Goal: Complete application form

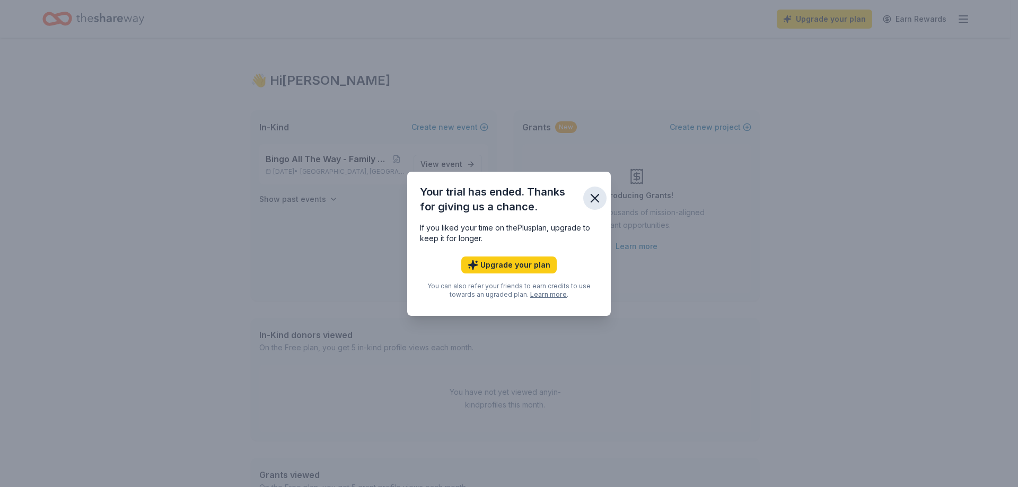
click at [594, 191] on icon "button" at bounding box center [594, 198] width 15 height 15
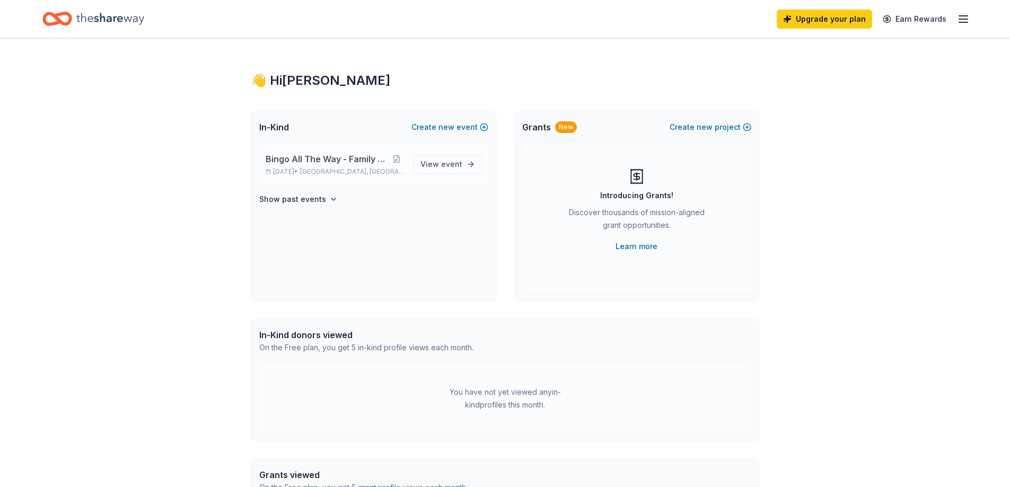
click at [380, 157] on span "Bingo All The Way - Family Bingo Event" at bounding box center [327, 159] width 123 height 13
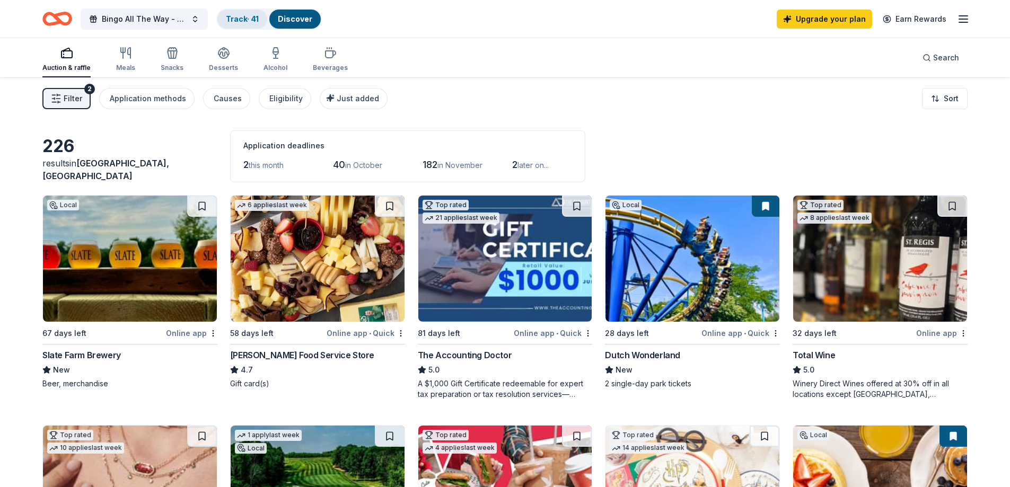
click at [242, 10] on div "Track · 41" at bounding box center [242, 19] width 50 height 19
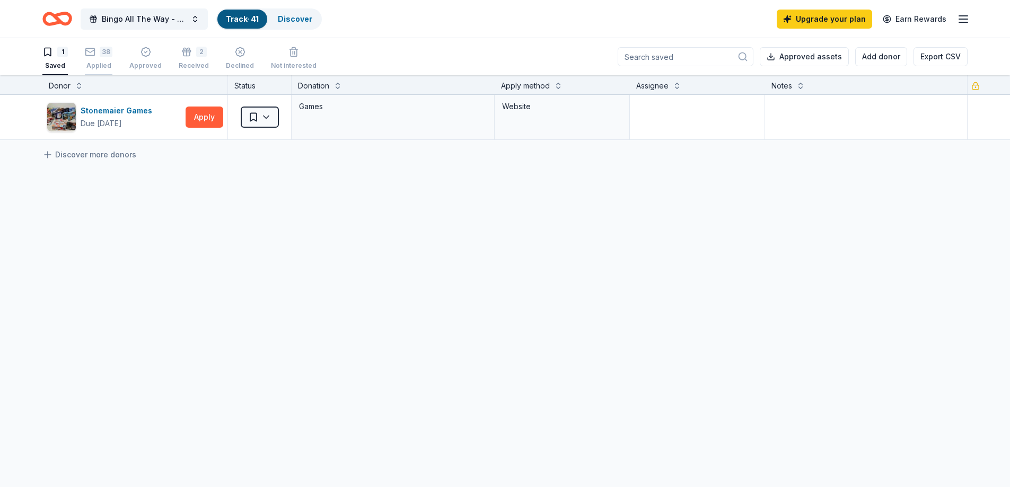
click at [92, 57] on icon "button" at bounding box center [90, 52] width 11 height 11
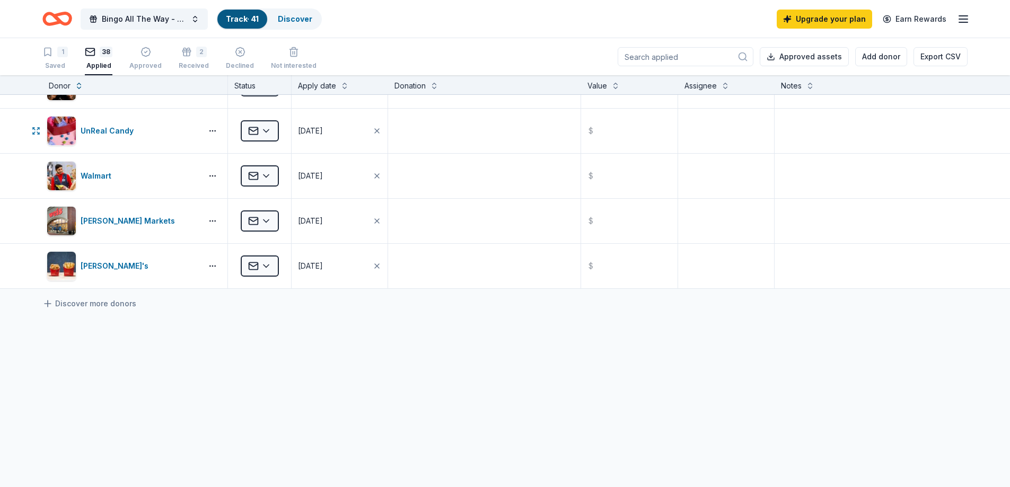
scroll to position [1519, 0]
click at [140, 58] on div "Approved" at bounding box center [145, 58] width 32 height 23
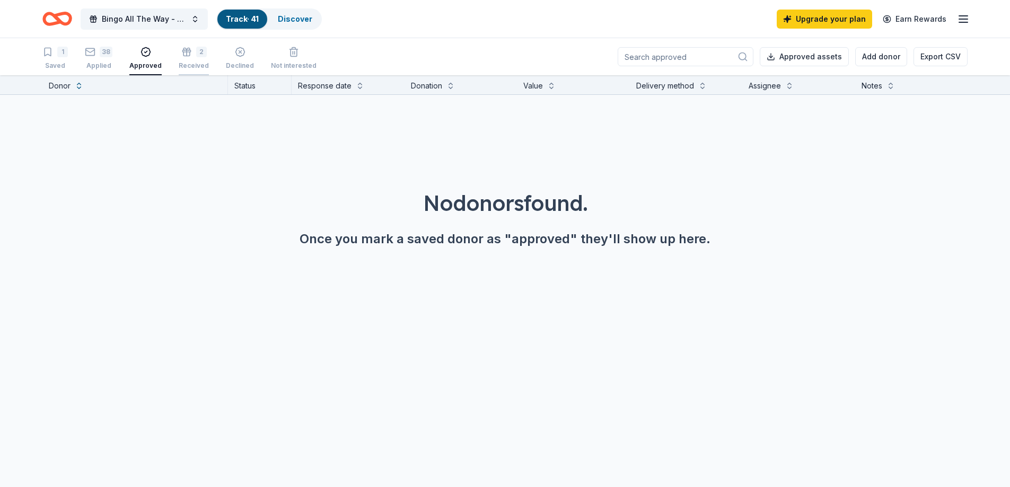
click at [191, 51] on div "2" at bounding box center [194, 52] width 30 height 11
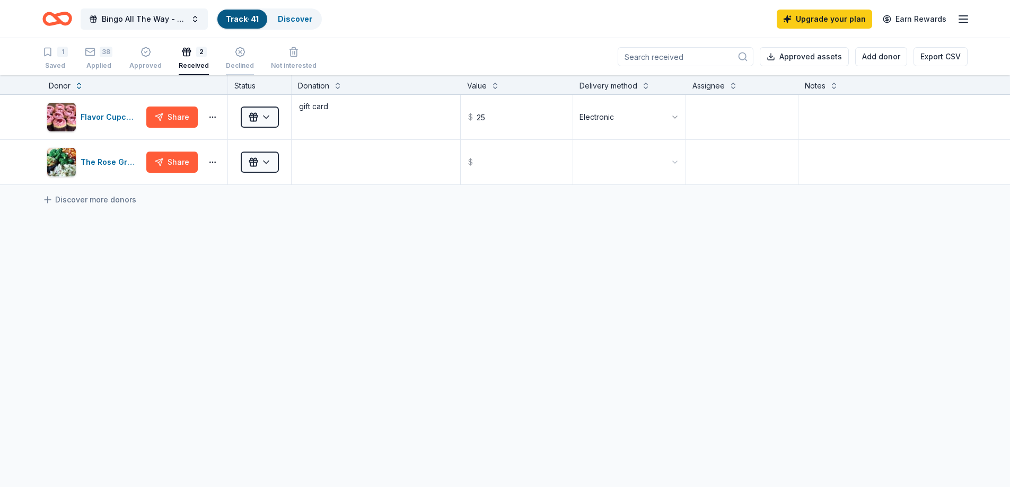
click at [226, 59] on div "Declined" at bounding box center [240, 58] width 28 height 23
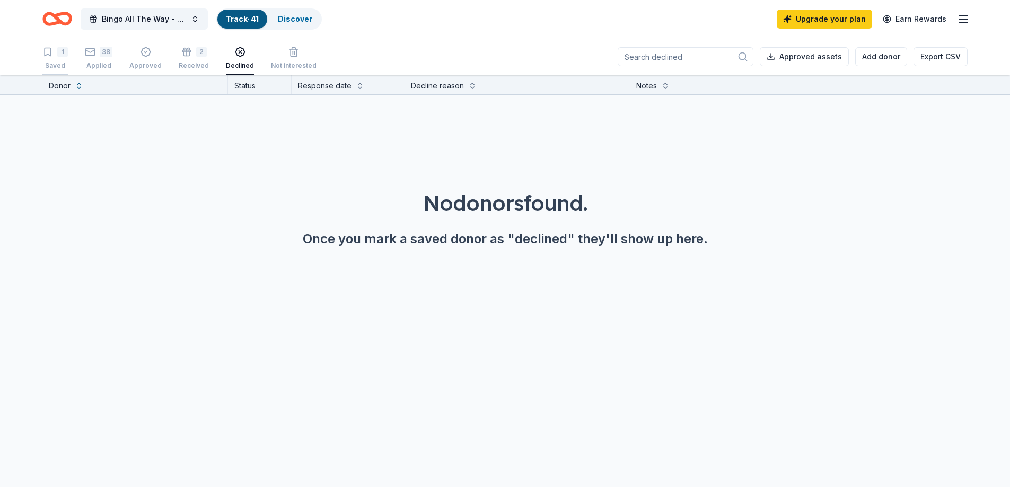
click at [63, 57] on div "1 Saved" at bounding box center [54, 58] width 25 height 23
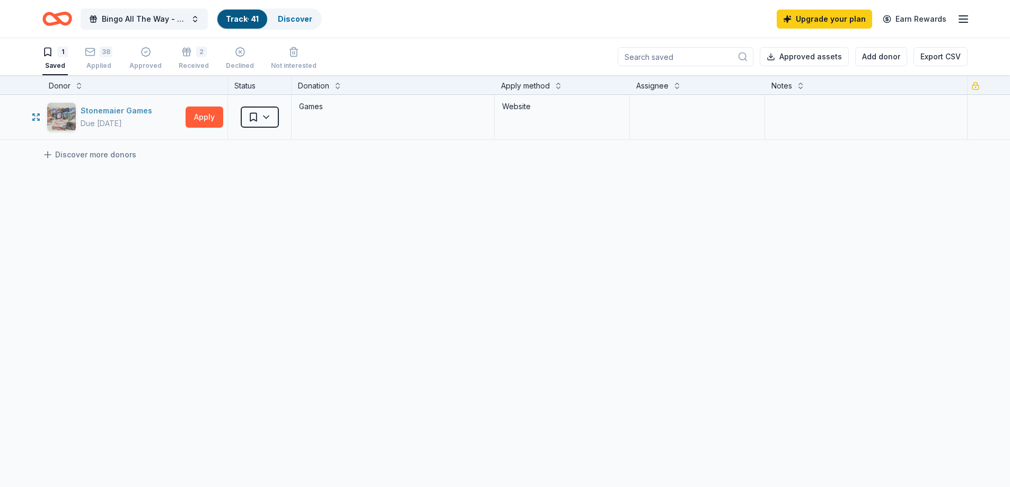
click at [105, 110] on div "Stonemaier Games" at bounding box center [119, 110] width 76 height 13
click at [285, 27] on div "Discover" at bounding box center [294, 19] width 51 height 19
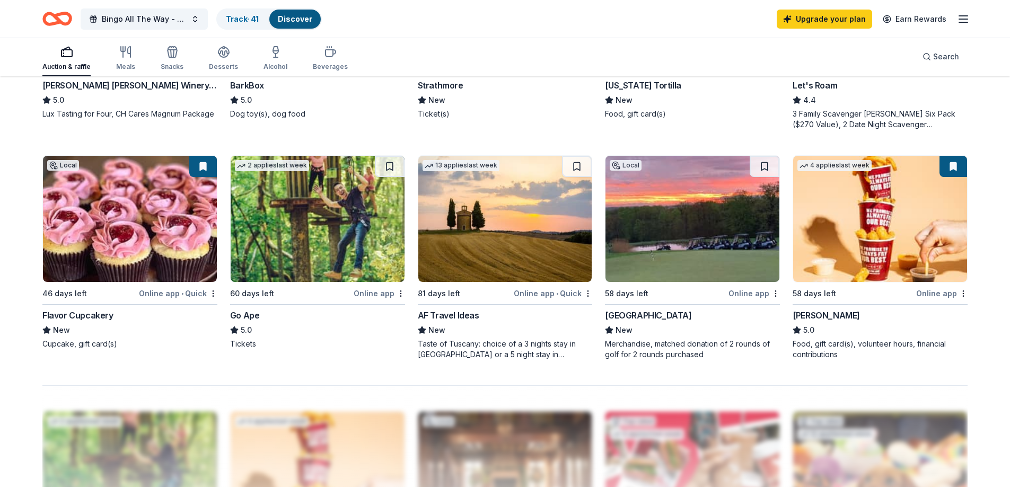
scroll to position [629, 0]
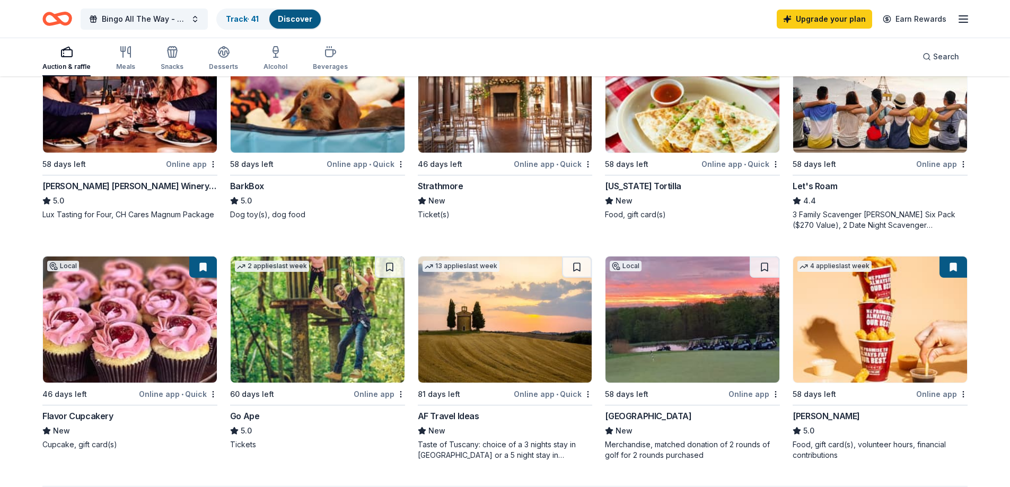
click at [263, 299] on img at bounding box center [318, 320] width 174 height 126
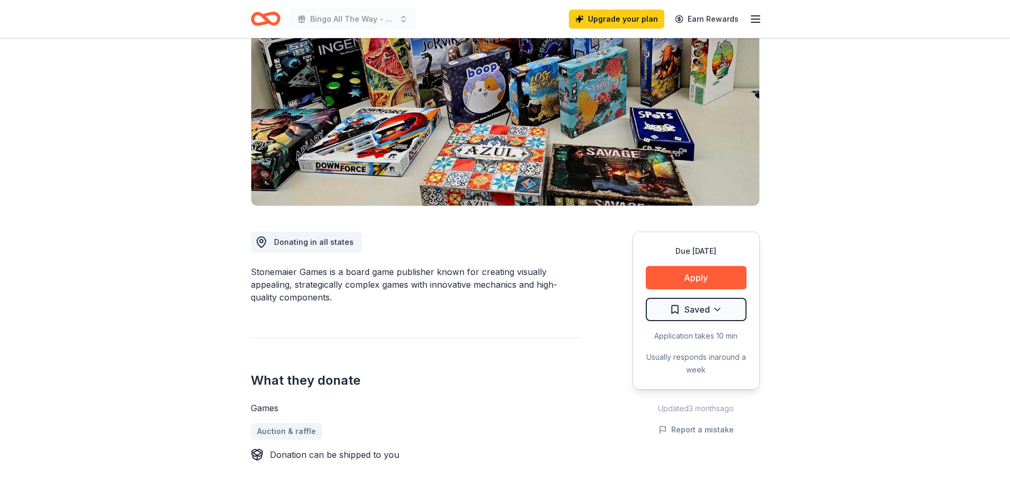
scroll to position [159, 0]
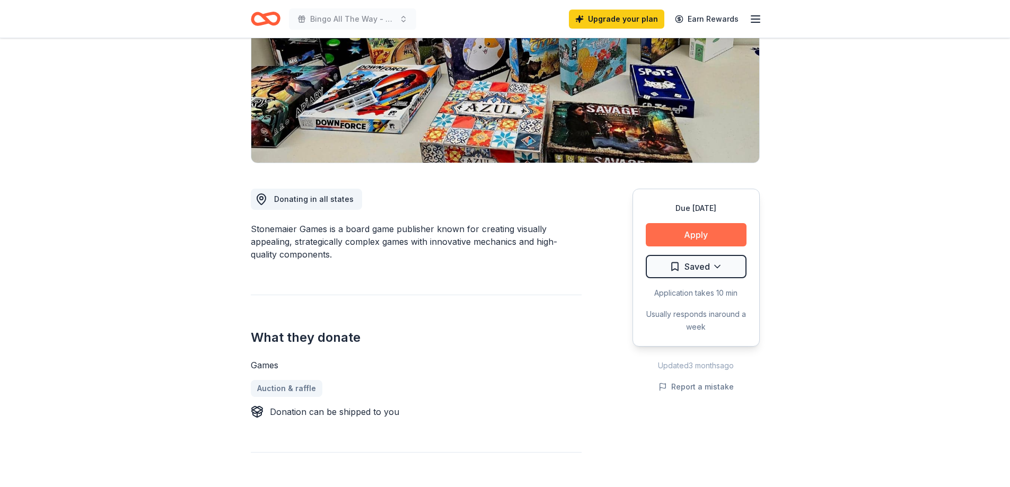
click at [709, 233] on button "Apply" at bounding box center [696, 234] width 101 height 23
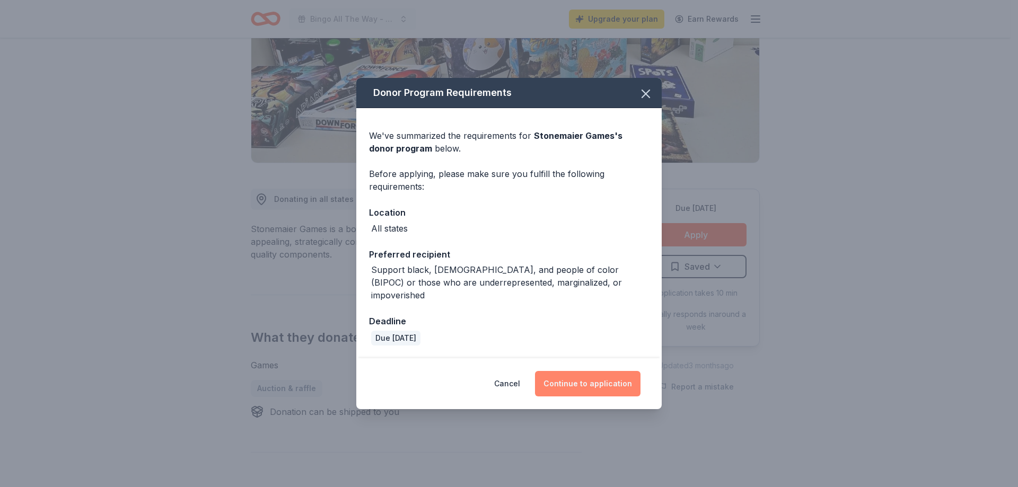
click at [586, 376] on button "Continue to application" at bounding box center [587, 383] width 105 height 25
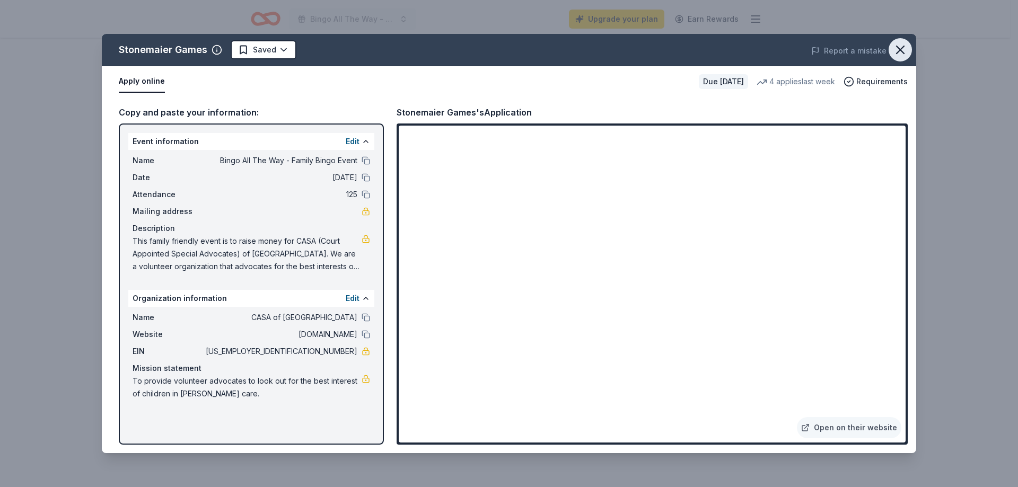
click at [896, 49] on icon "button" at bounding box center [900, 49] width 15 height 15
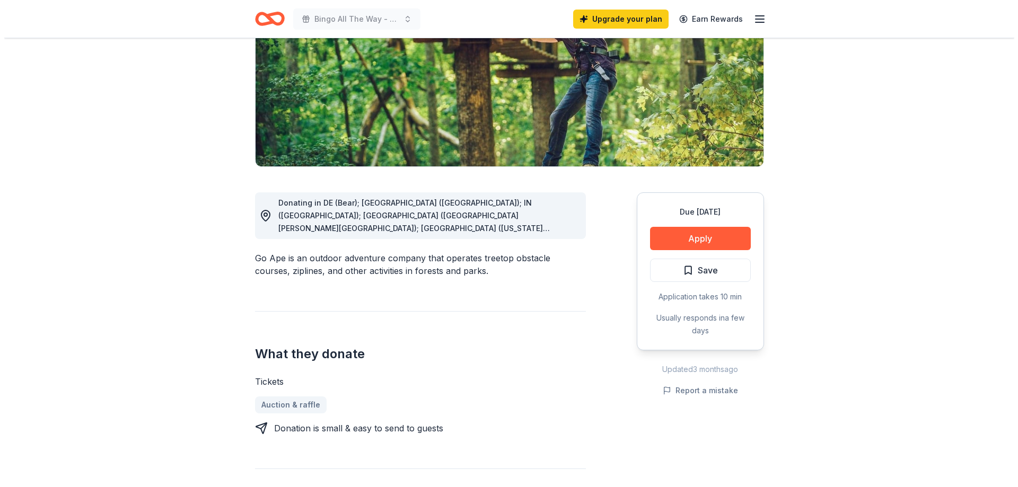
scroll to position [212, 0]
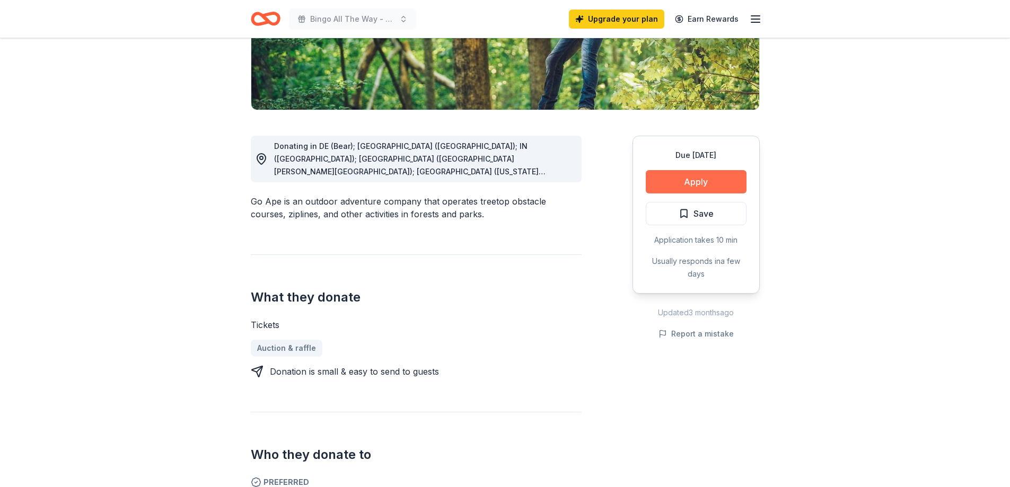
click at [704, 171] on button "Apply" at bounding box center [696, 181] width 101 height 23
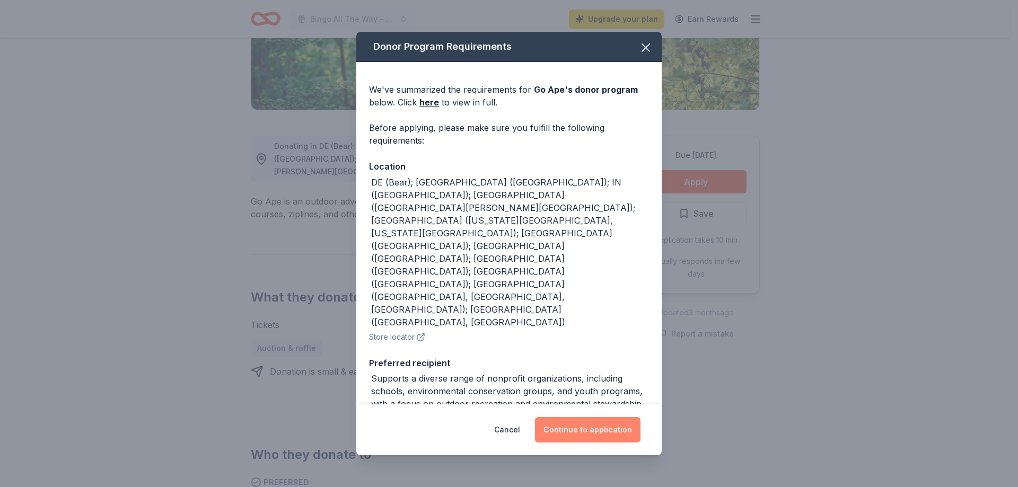
click at [578, 435] on button "Continue to application" at bounding box center [587, 429] width 105 height 25
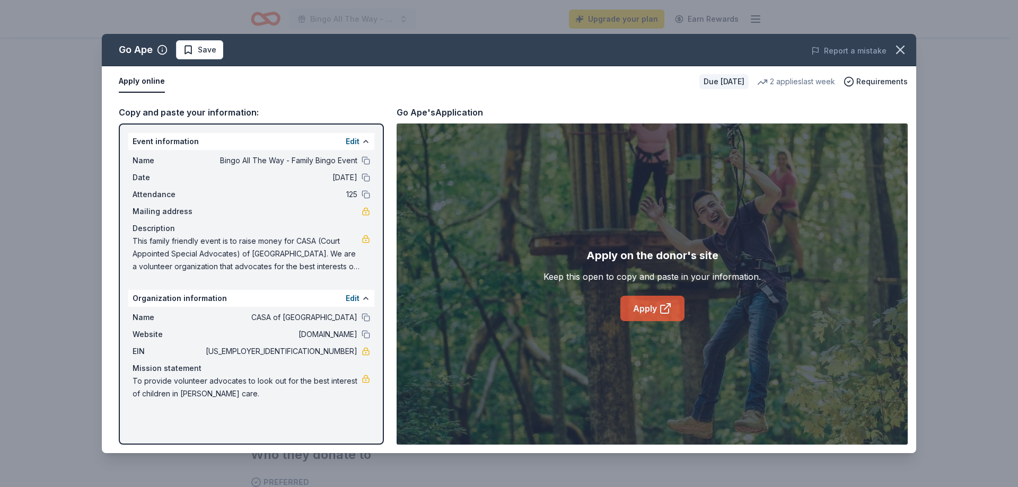
click at [645, 306] on link "Apply" at bounding box center [652, 308] width 64 height 25
